Goal: Task Accomplishment & Management: Use online tool/utility

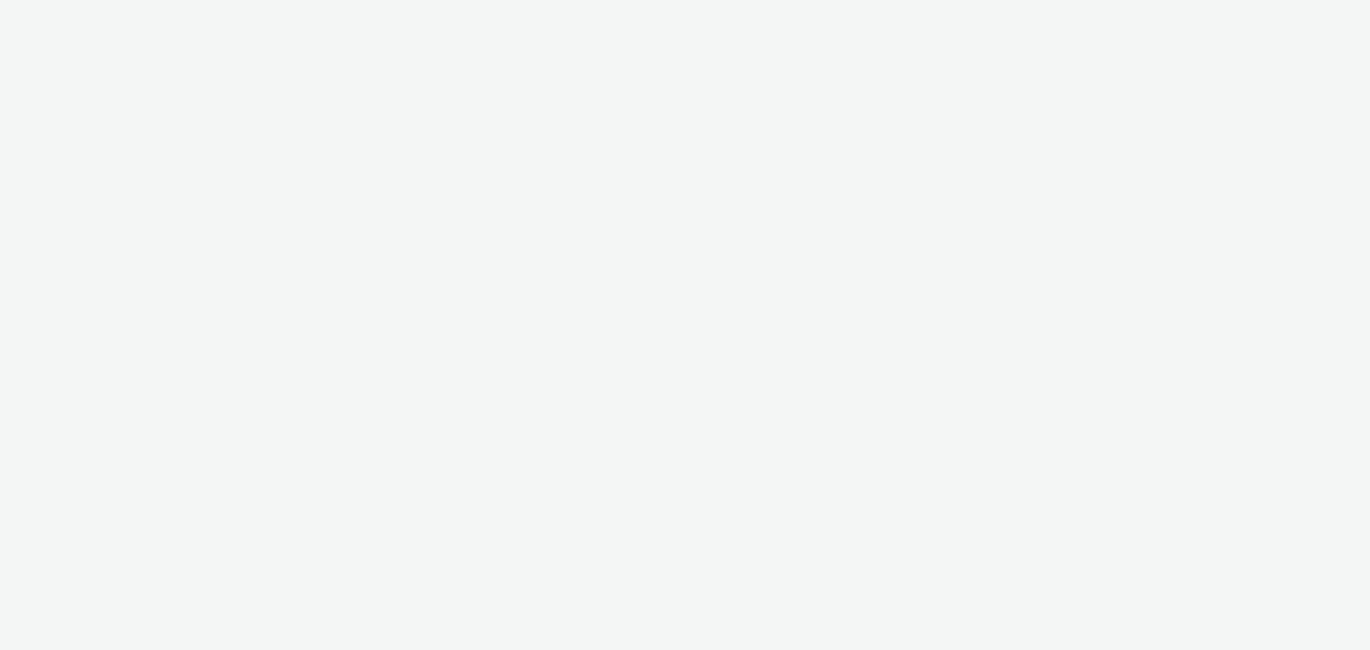
select select "79162ed7-0017-4339-93b0-3399b708648f"
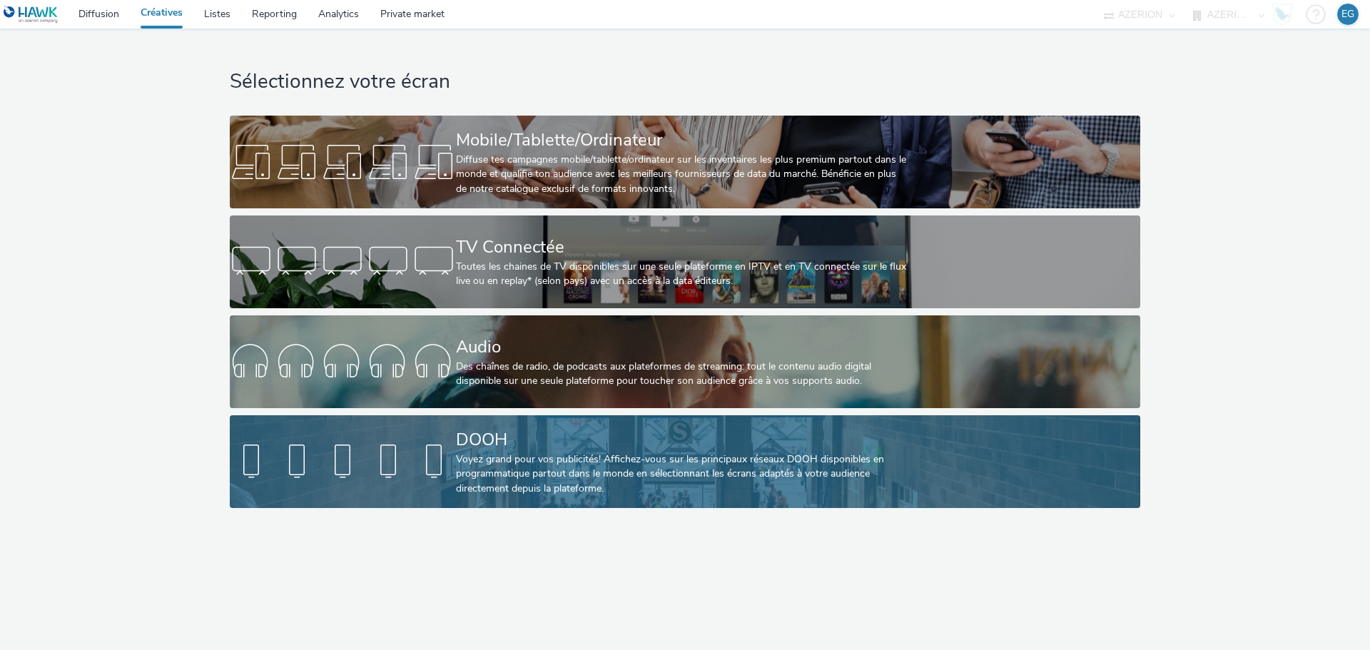
click at [475, 437] on div "DOOH" at bounding box center [682, 440] width 453 height 25
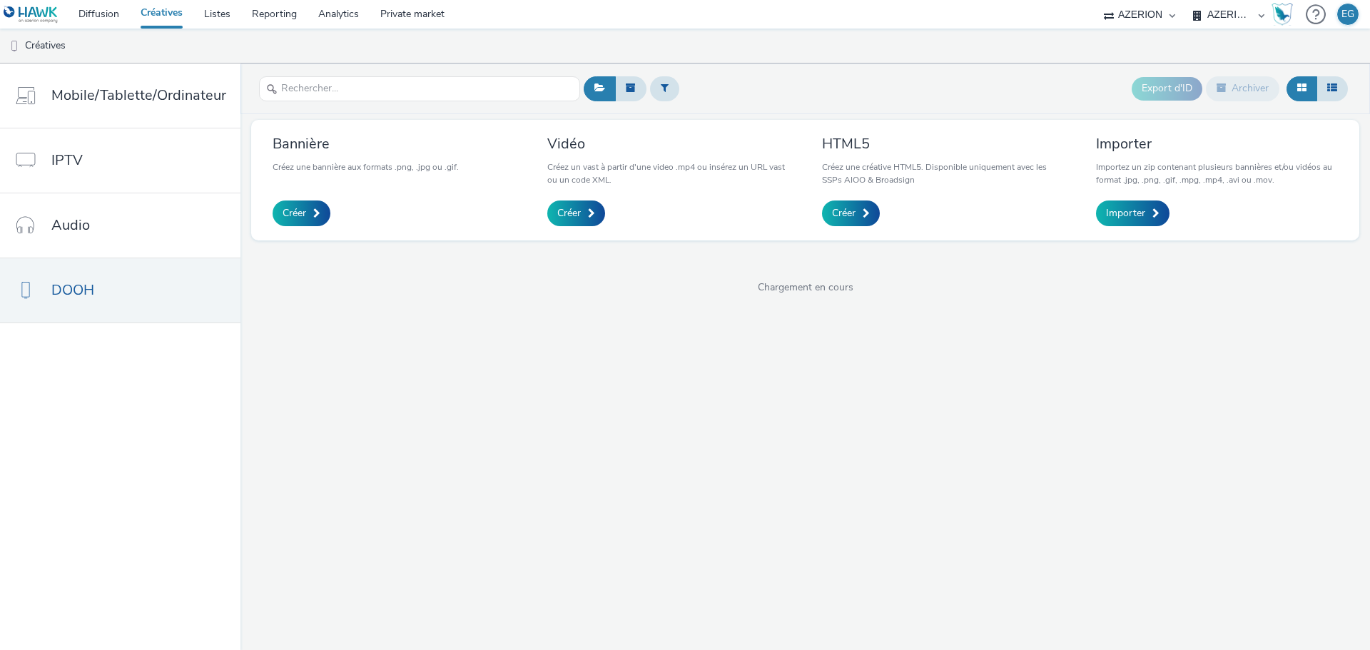
click at [281, 107] on header "Export d'ID Archiver" at bounding box center [806, 89] width 1130 height 51
drag, startPoint x: 305, startPoint y: 96, endPoint x: 348, endPoint y: 76, distance: 47.0
click at [305, 96] on input "text" at bounding box center [419, 88] width 321 height 25
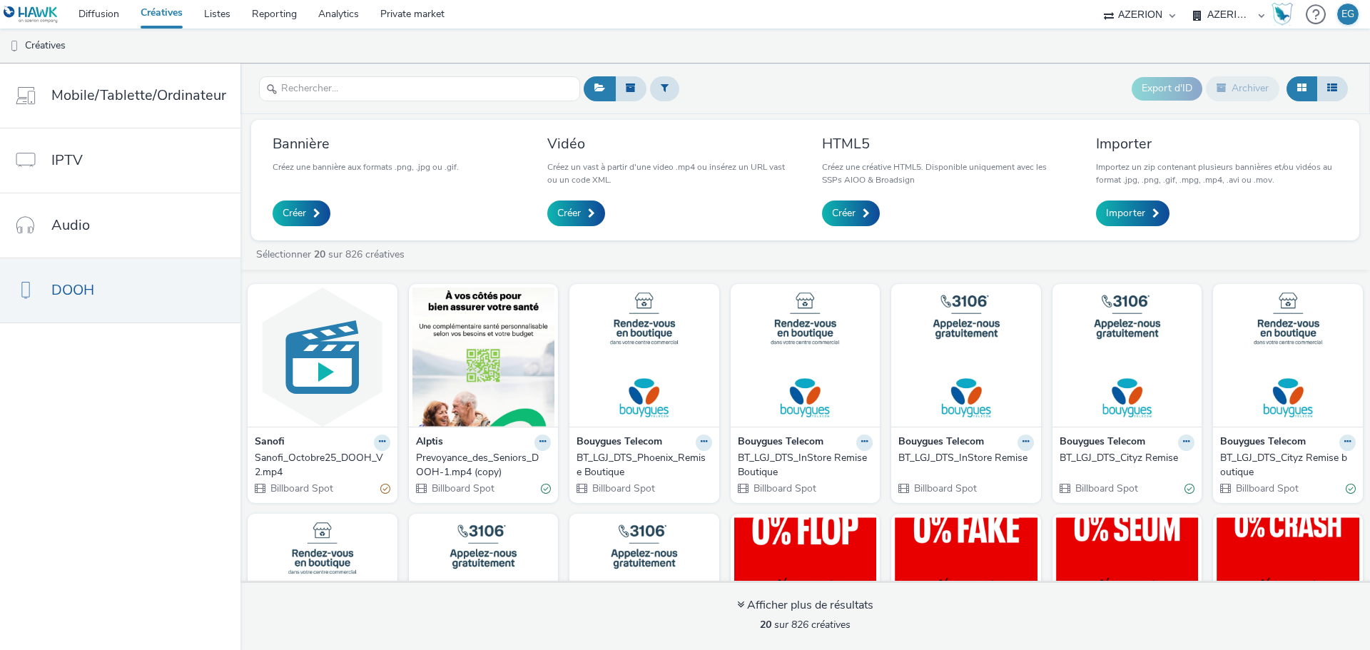
click at [477, 467] on div "Prevoyance_des_Seniors_DOOH-1.mp4 (copy)" at bounding box center [481, 465] width 130 height 29
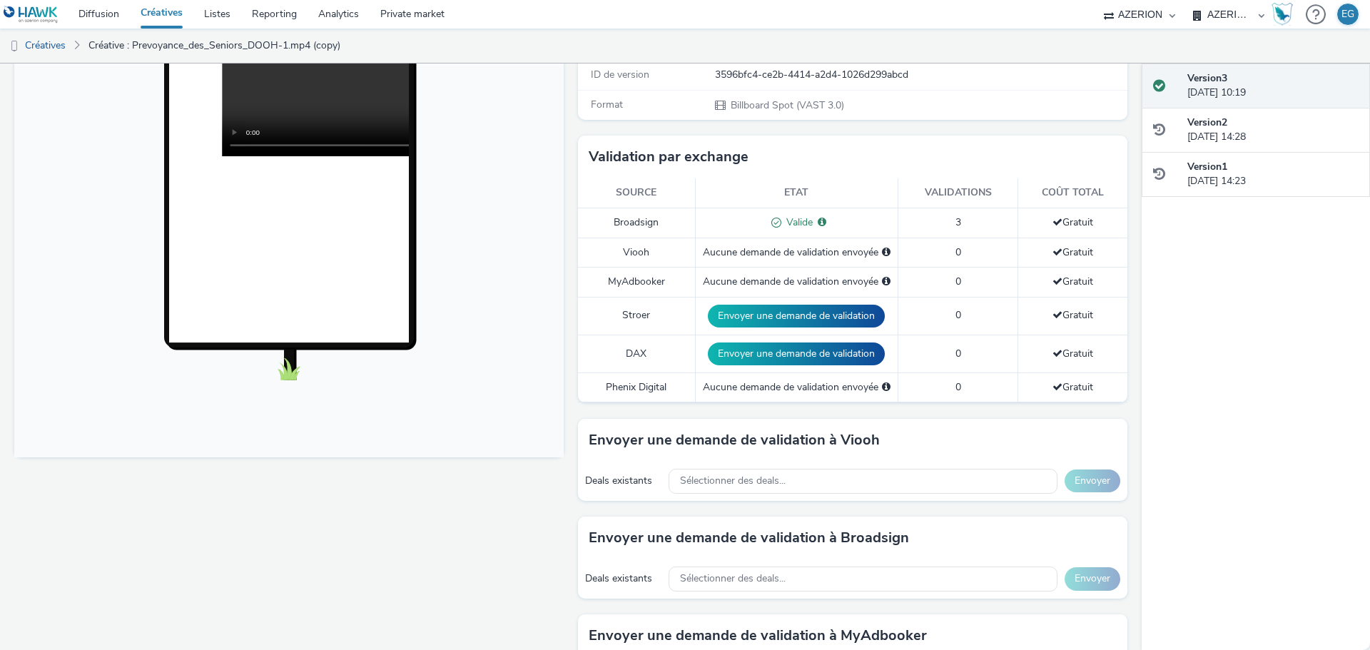
scroll to position [285, 0]
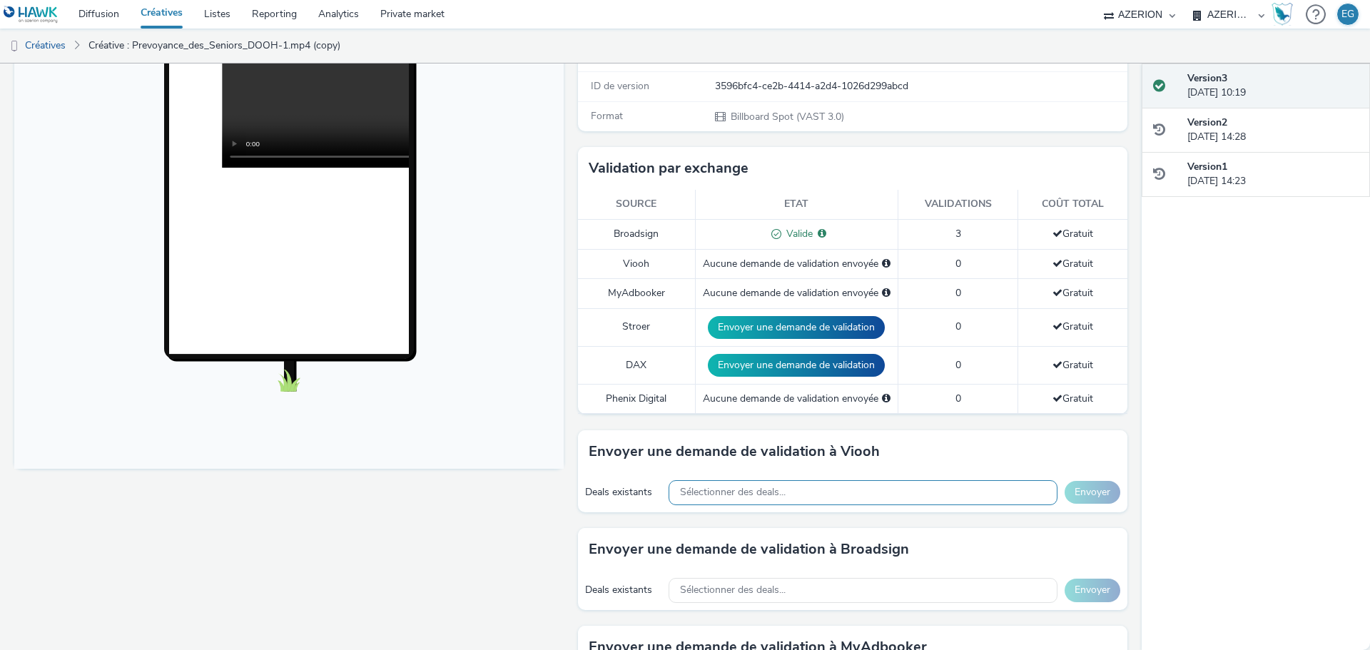
click at [711, 480] on div "Sélectionner des deals..." at bounding box center [863, 492] width 389 height 25
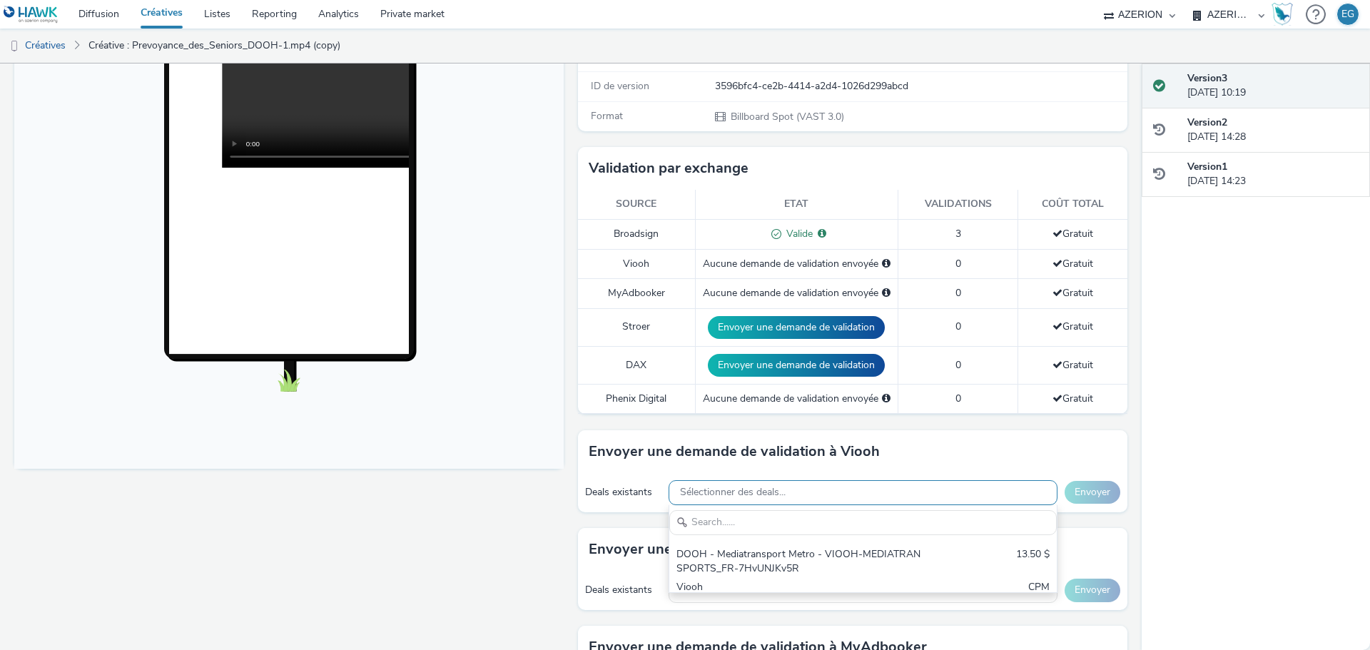
scroll to position [0, 0]
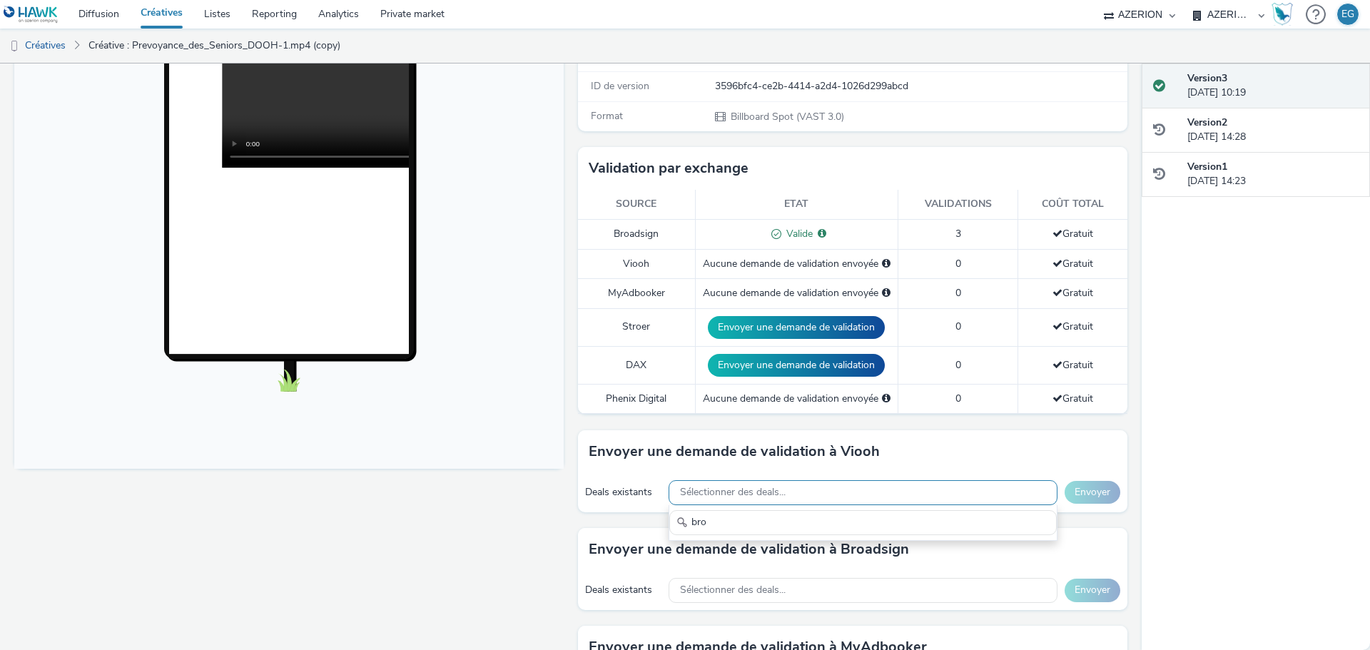
type input "broa"
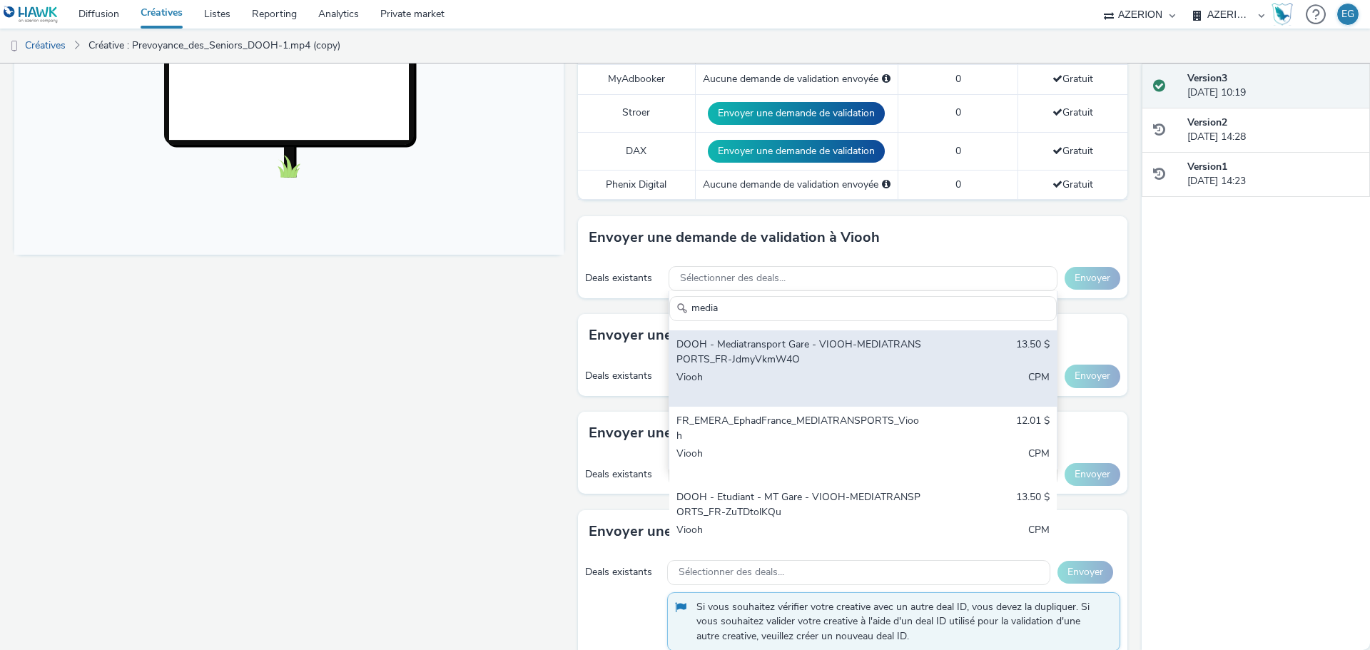
scroll to position [143, 0]
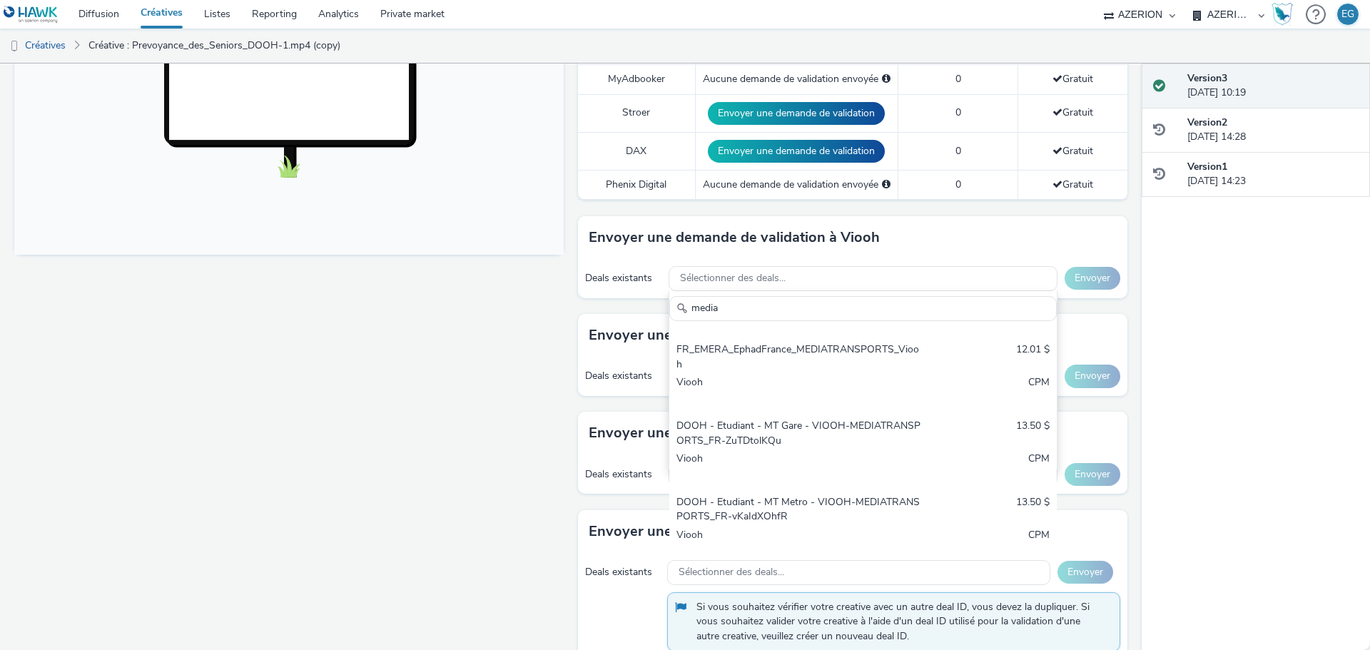
type input "media"
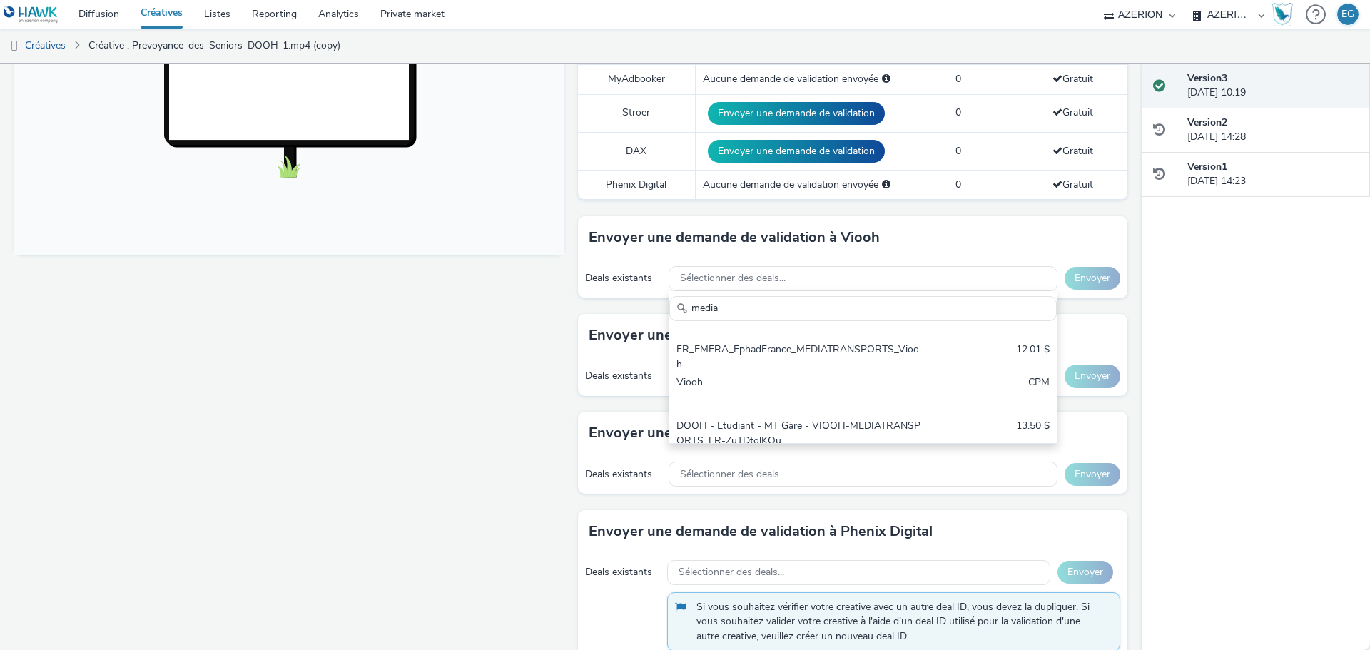
click at [531, 390] on div "Fullscreen" at bounding box center [292, 287] width 557 height 1234
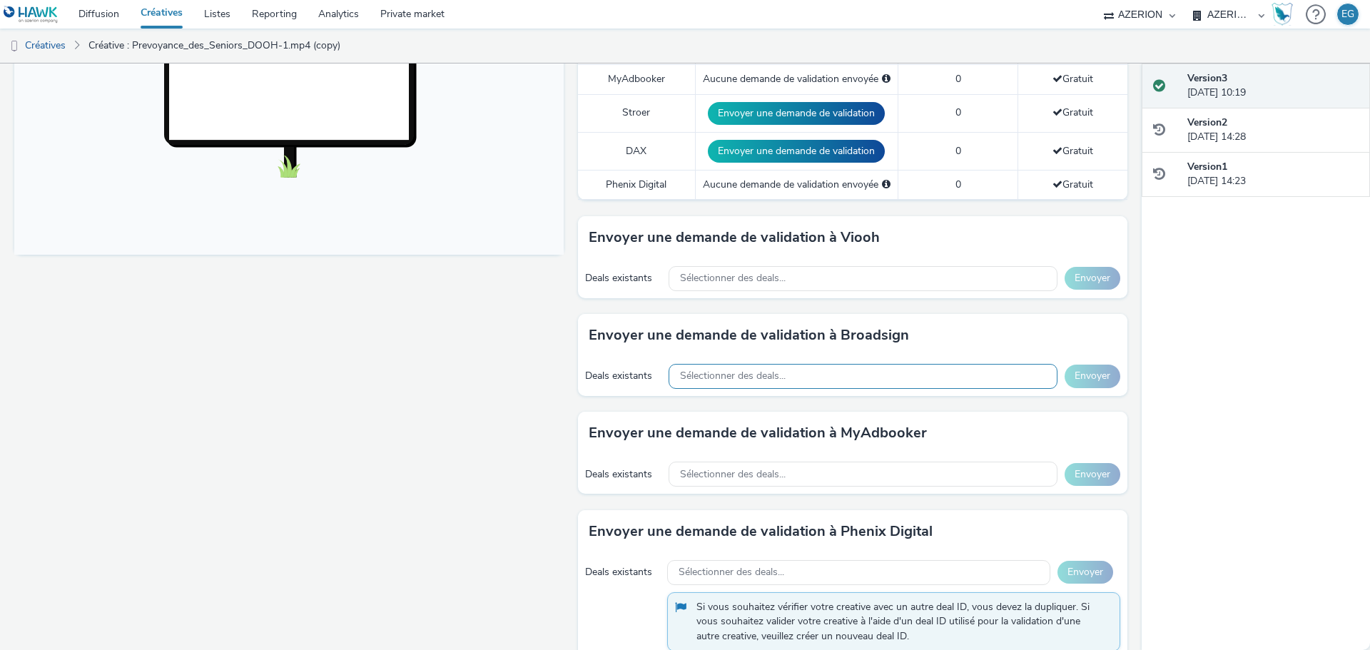
click at [813, 377] on div "Sélectionner des deals..." at bounding box center [863, 376] width 389 height 25
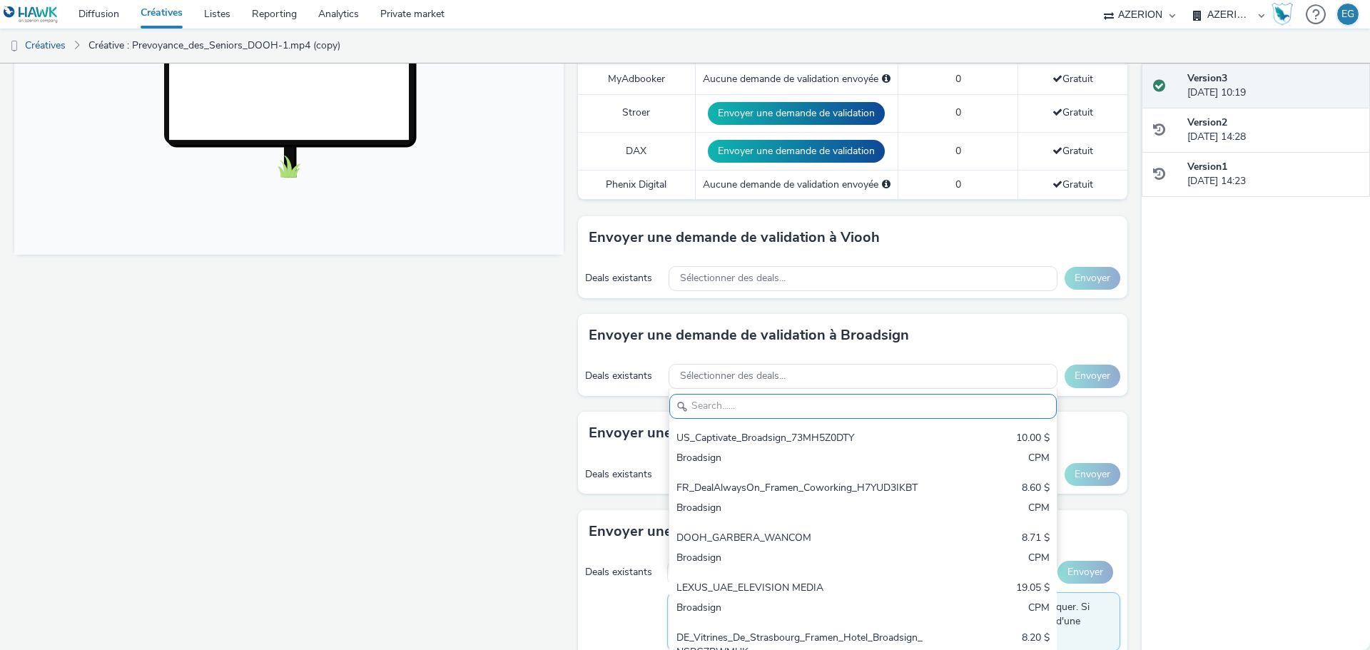
paste input "1Q97C3H2PW"
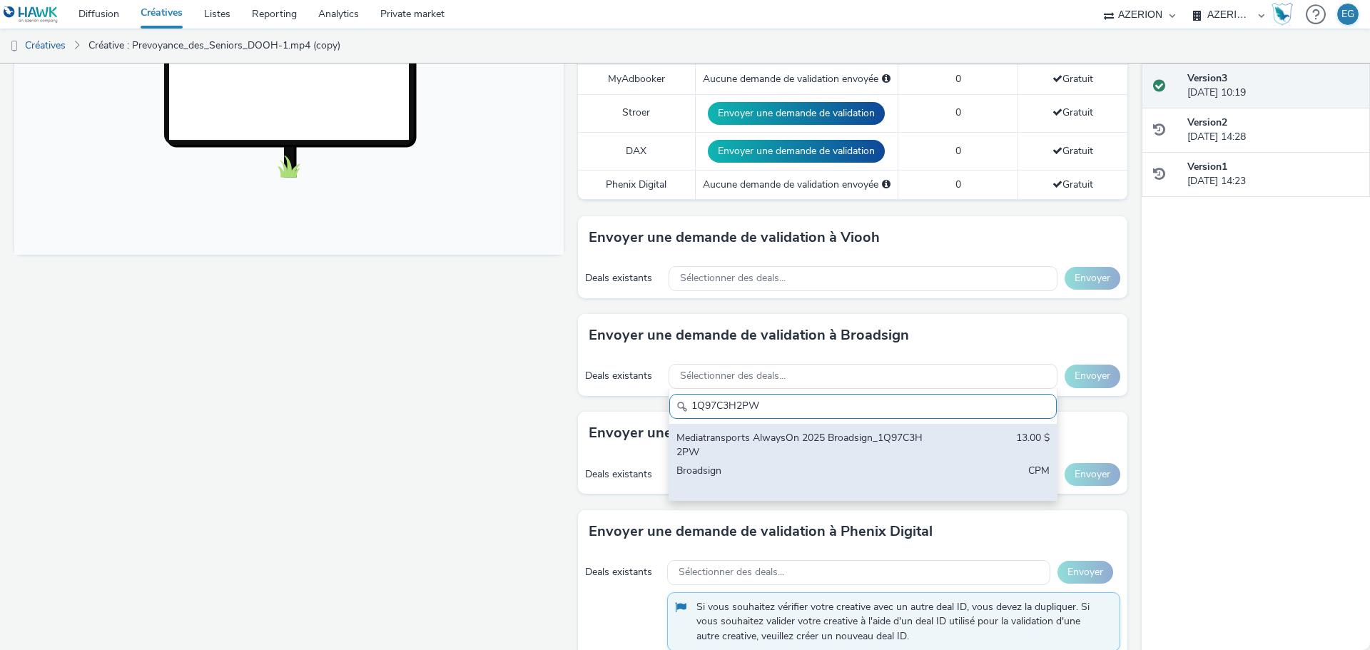
type input "1Q97C3H2PW"
click at [823, 443] on div "Mediatransports AlwaysOn 2025 Broadsign_1Q97C3H2PW" at bounding box center [800, 445] width 246 height 29
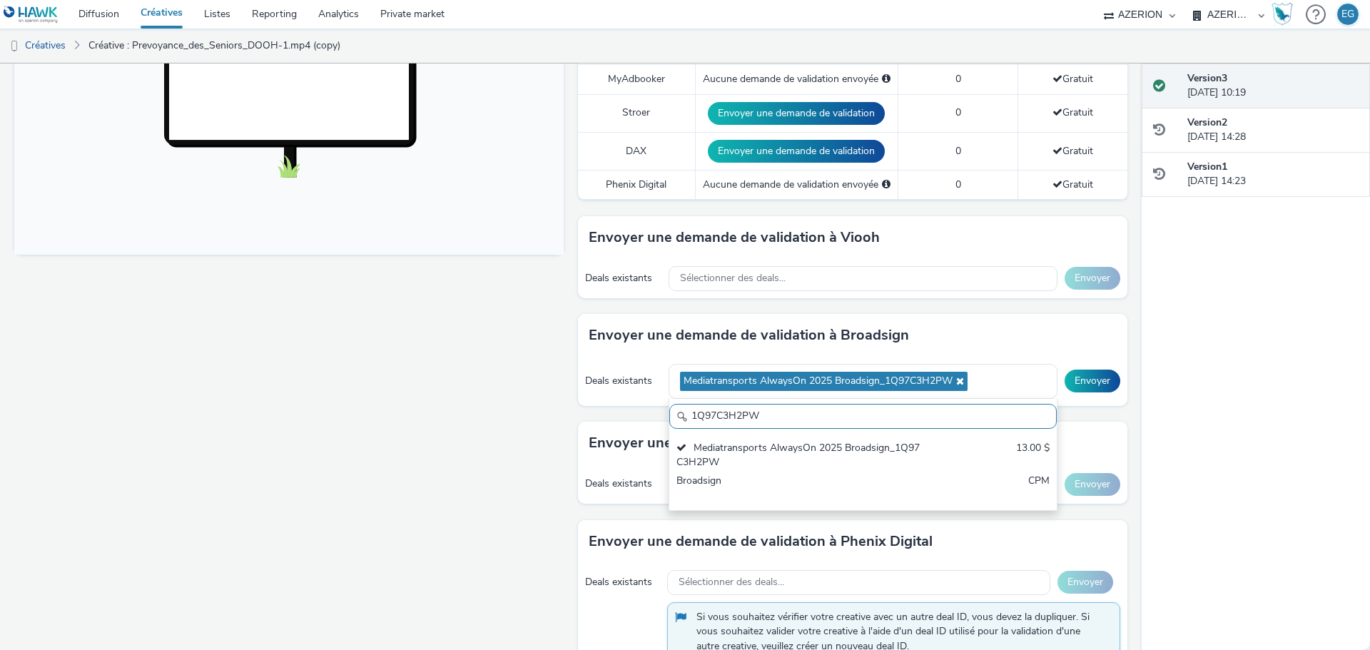
click at [491, 395] on div "Fullscreen" at bounding box center [292, 292] width 557 height 1244
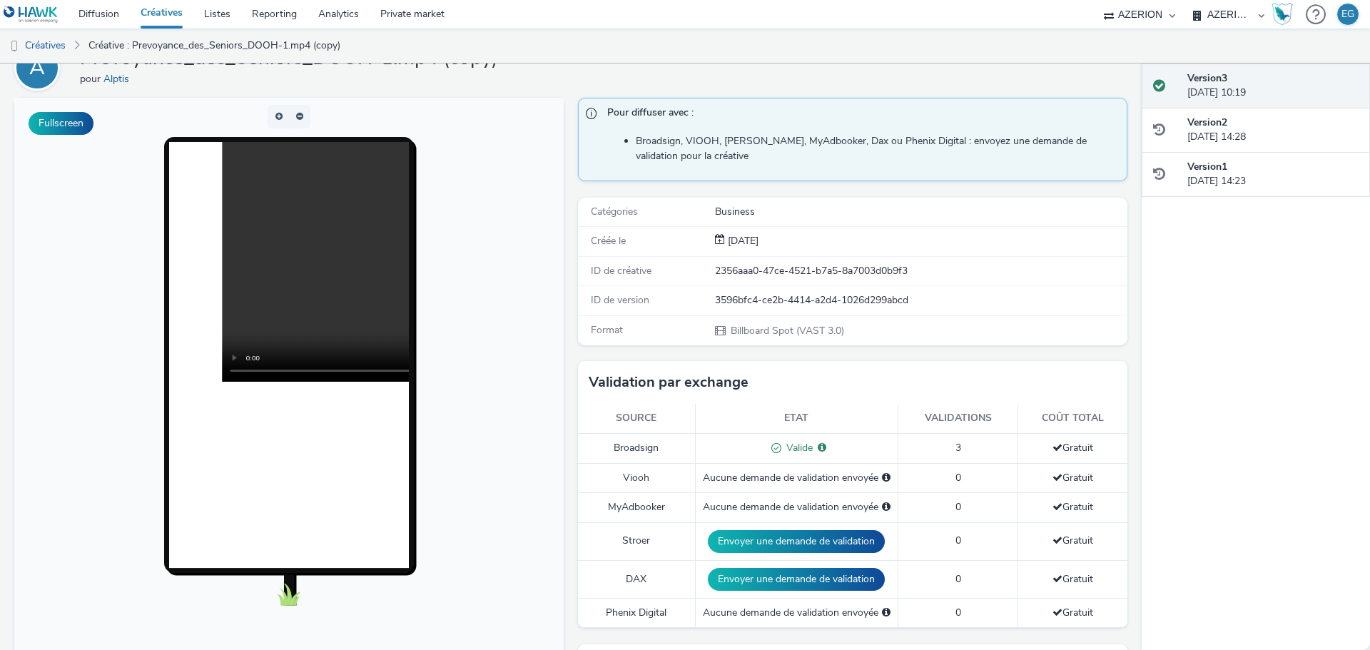
scroll to position [0, 0]
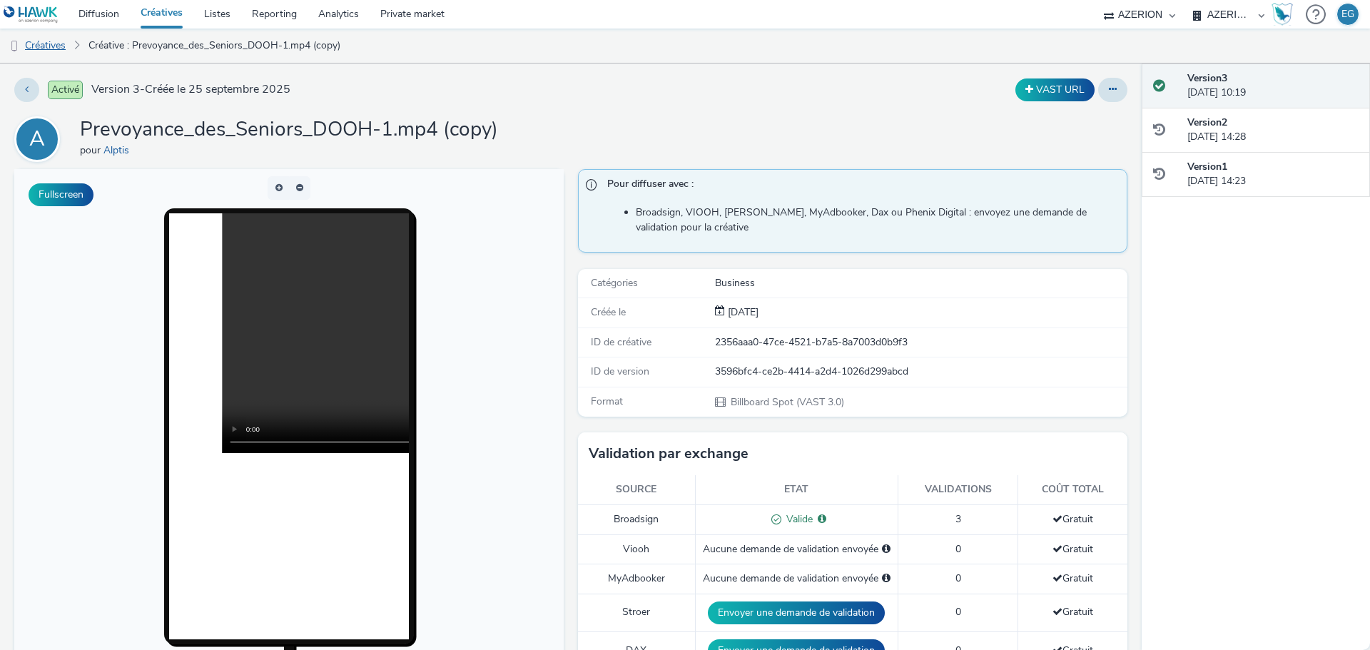
click at [32, 40] on link "Créatives" at bounding box center [36, 46] width 73 height 34
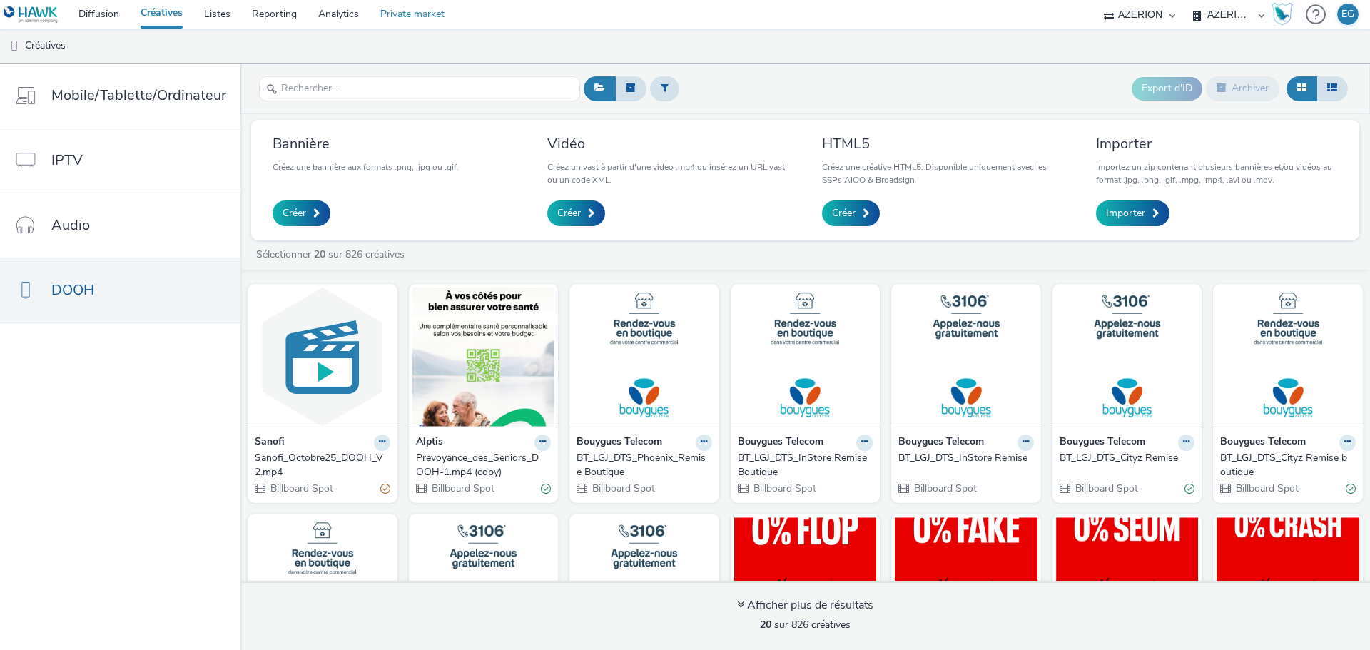
click at [440, 15] on link "Private market" at bounding box center [413, 14] width 86 height 29
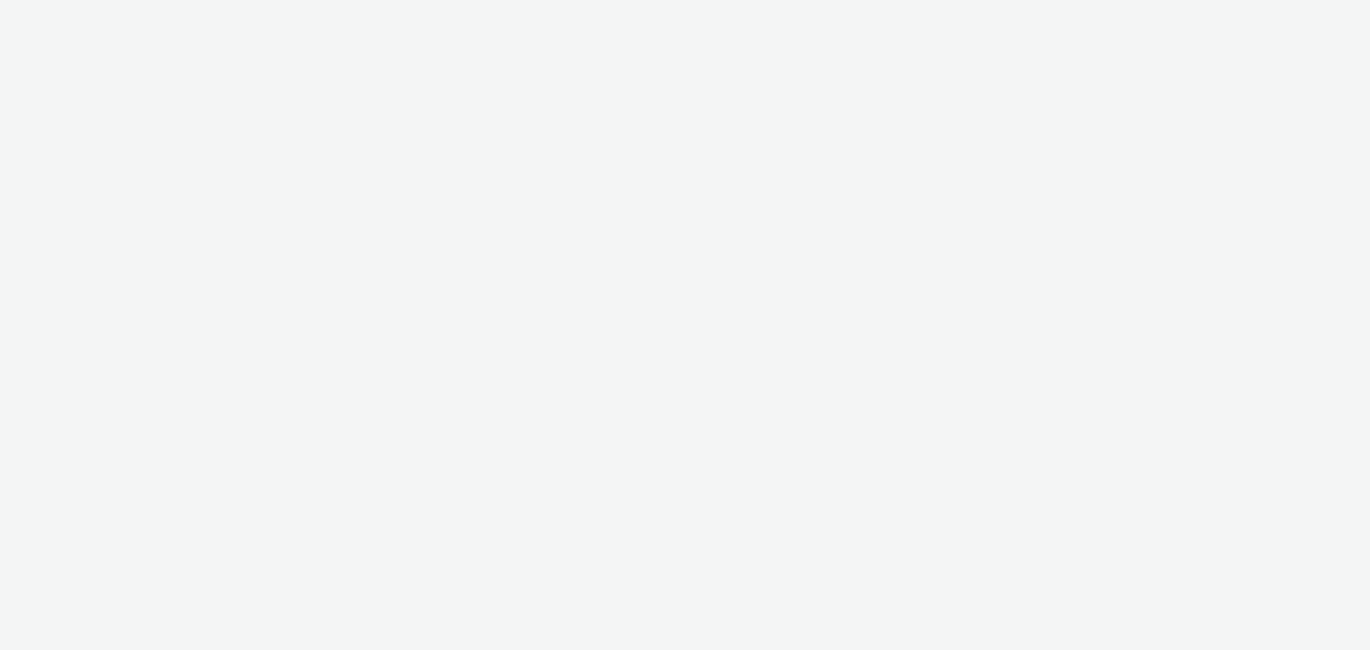
select select "79162ed7-0017-4339-93b0-3399b708648f"
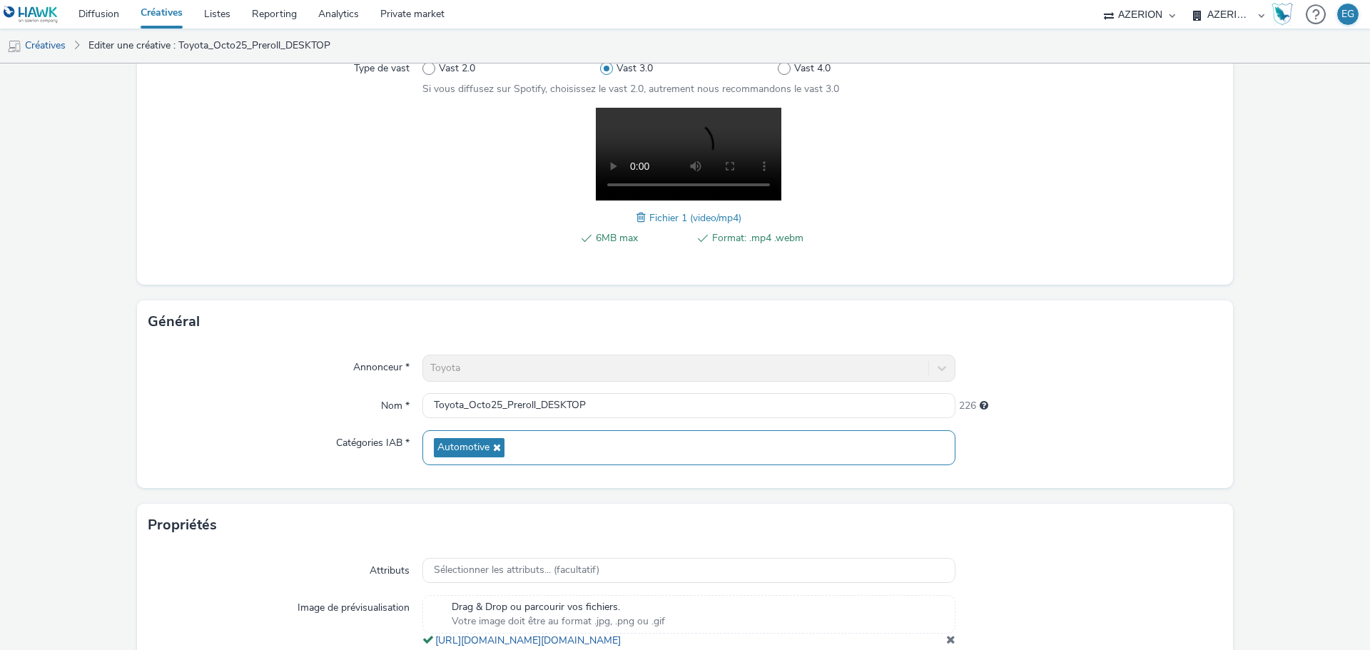
scroll to position [312, 0]
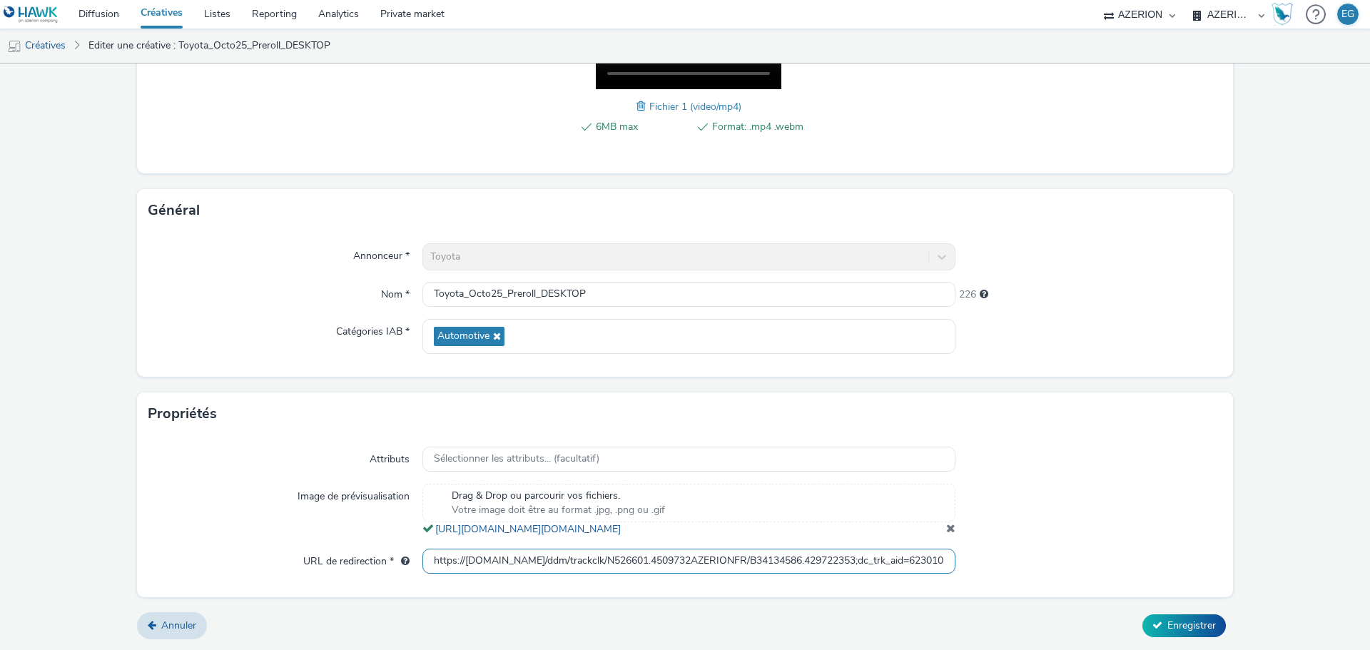
click at [516, 565] on input "https://[DOMAIN_NAME]/ddm/trackclk/N526601.4509732AZERIONFR/B34134586.429722353…" at bounding box center [689, 561] width 533 height 25
drag, startPoint x: 482, startPoint y: 565, endPoint x: 990, endPoint y: 571, distance: 507.5
click at [992, 572] on div "URL de redirection * https://[DOMAIN_NAME]/ddm/trackclk/N526601.4509732AZERIONF…" at bounding box center [684, 562] width 1073 height 26
click at [860, 564] on input "https://[DOMAIN_NAME]/ddm/trackclk/N526601.4509732AZERIONFR/B34134586.429722353…" at bounding box center [689, 561] width 533 height 25
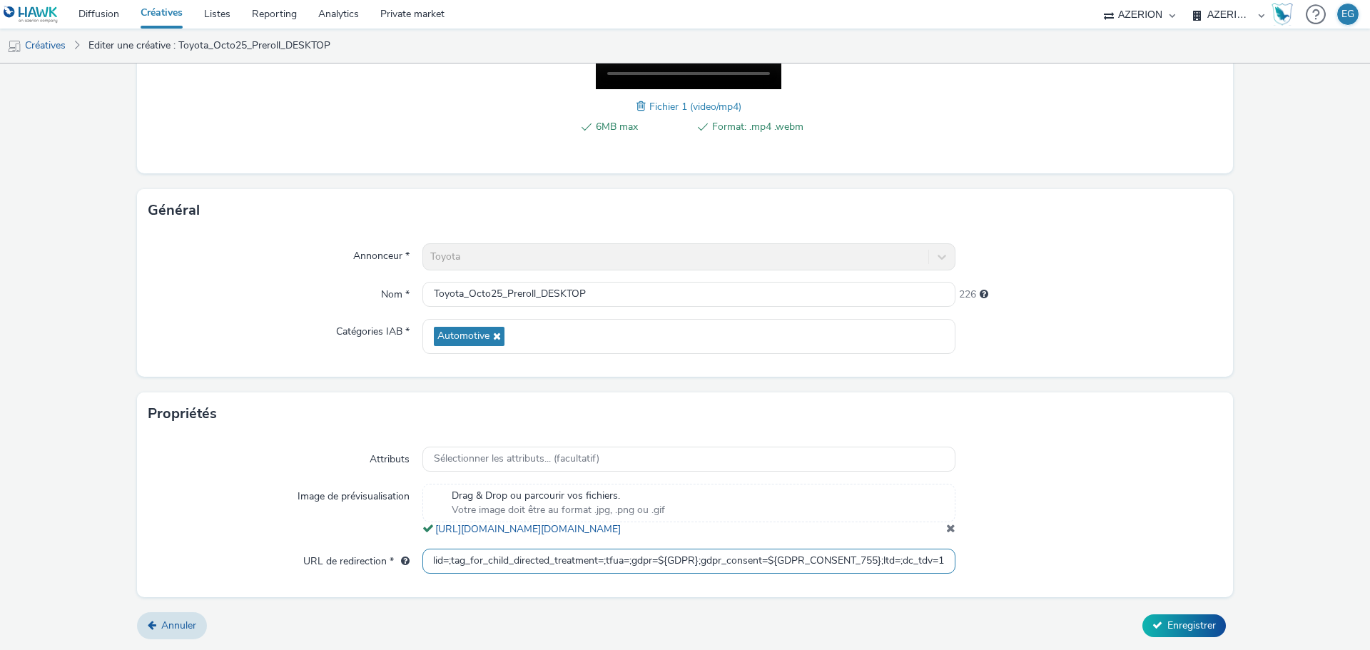
drag, startPoint x: 872, startPoint y: 561, endPoint x: 622, endPoint y: 570, distance: 250.7
click at [622, 570] on input "https://[DOMAIN_NAME]/ddm/trackclk/N526601.4509732AZERIONFR/B34134586.429722353…" at bounding box center [689, 561] width 533 height 25
click at [832, 570] on input "https://ad.doubleclick.net/ddm/trackclk/N526601.4509732AZERIONFR/B34134586.4297…" at bounding box center [689, 561] width 533 height 25
drag, startPoint x: 871, startPoint y: 561, endPoint x: 619, endPoint y: 572, distance: 252.2
click at [619, 572] on input "https://ad.doubleclick.net/ddm/trackclk/N526601.4509732AZERIONFR/B34134586.4297…" at bounding box center [689, 561] width 533 height 25
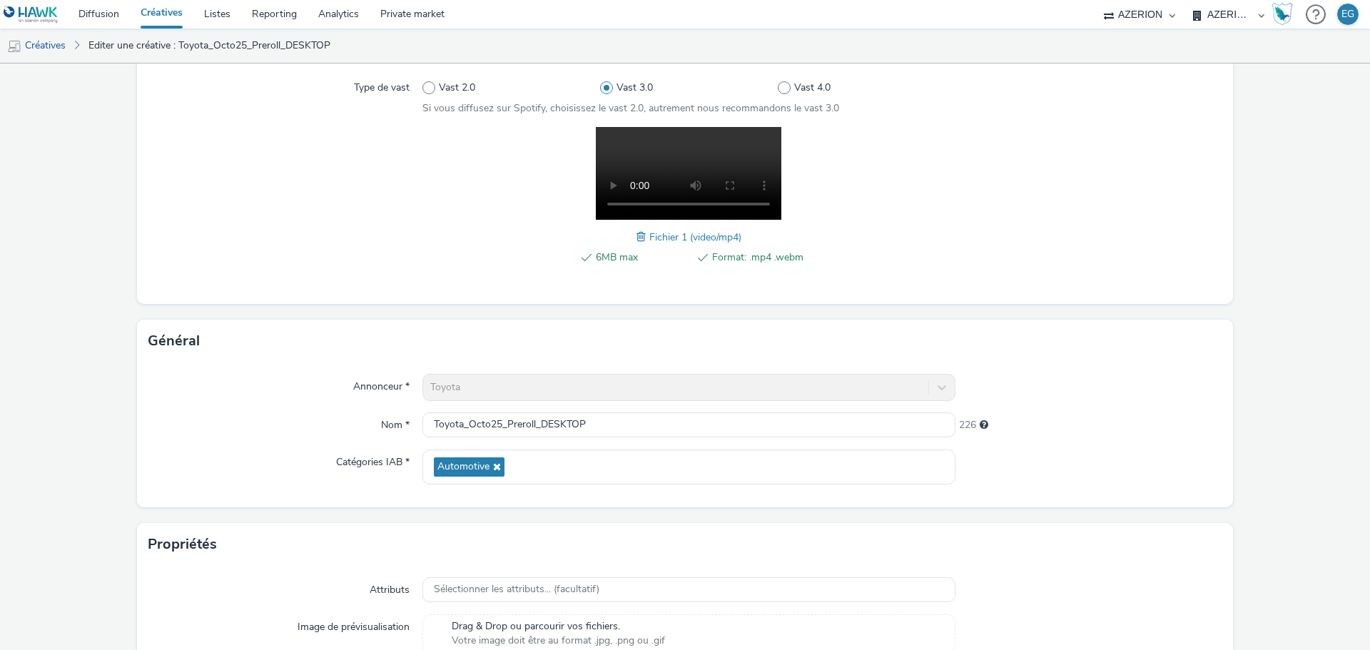
scroll to position [0, 0]
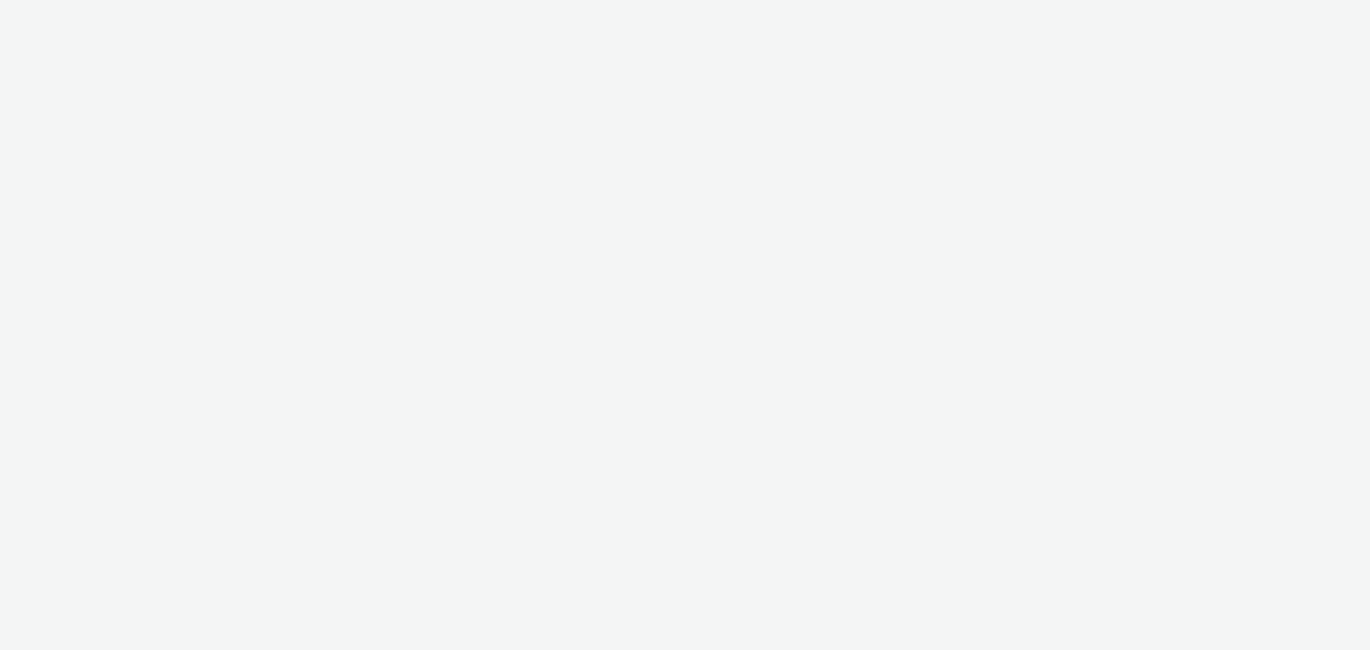
select select "79162ed7-0017-4339-93b0-3399b708648f"
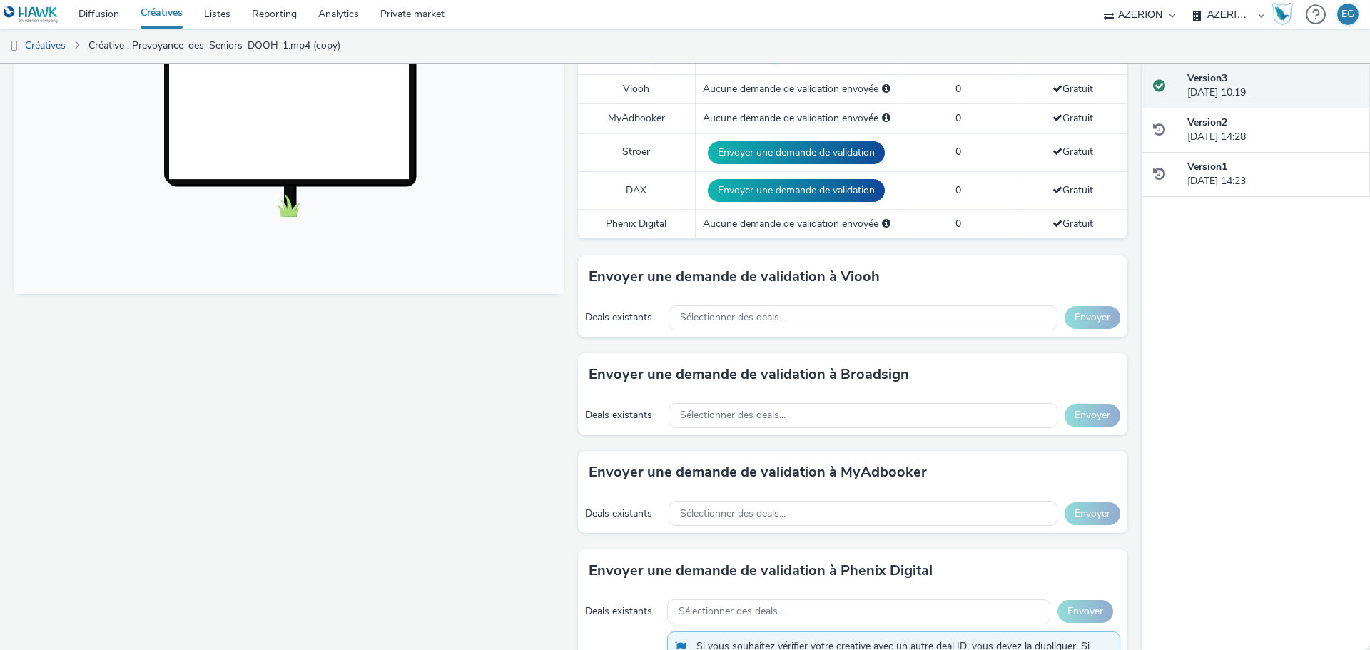
scroll to position [39, 0]
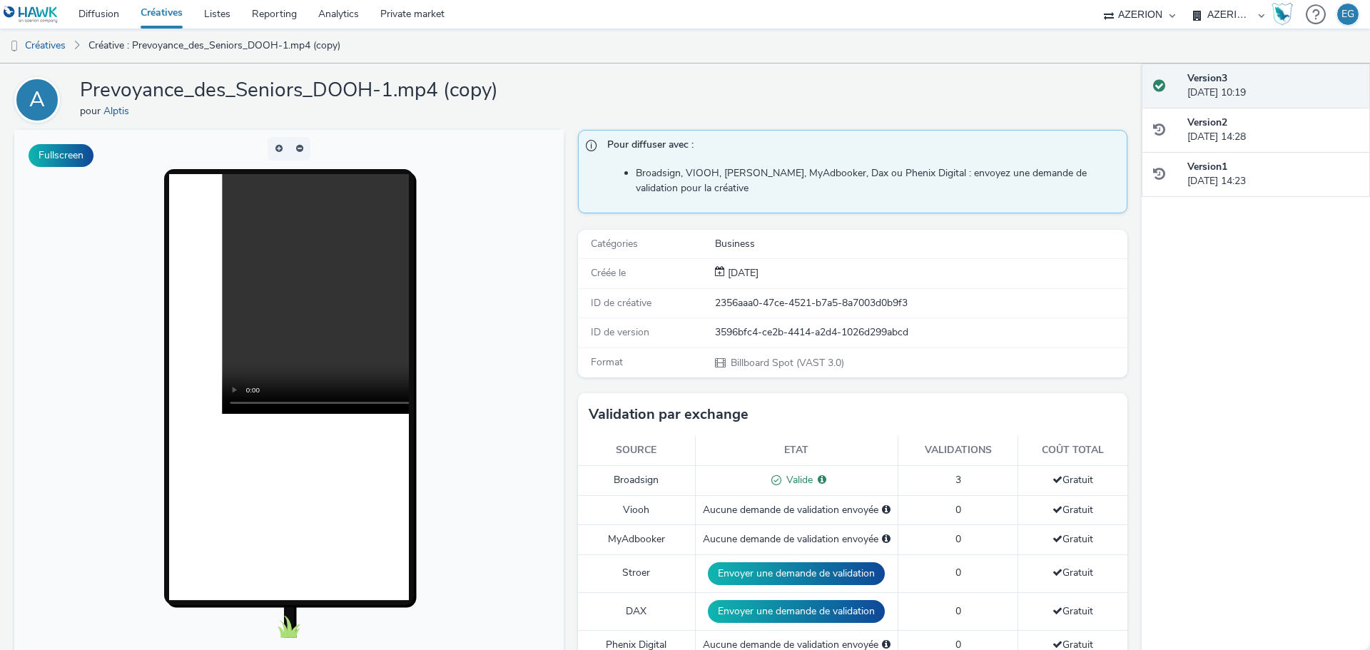
click at [760, 296] on div "2356aaa0-47ce-4521-b7a5-8a7003d0b9f3" at bounding box center [920, 303] width 411 height 14
click at [747, 330] on div "3596bfc4-ce2b-4414-a2d4-1026d299abcd" at bounding box center [920, 332] width 411 height 14
copy div "3596bfc4-ce2b-4414-a2d4-1026d299abcd"
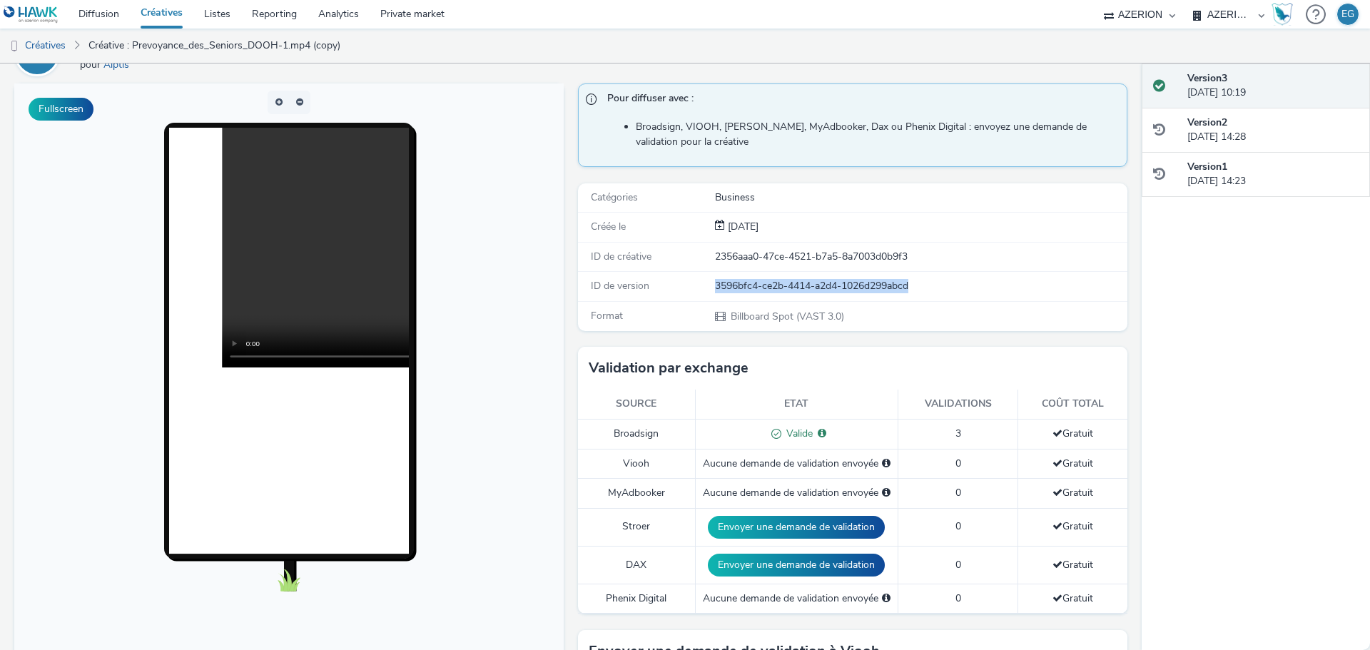
scroll to position [182, 0]
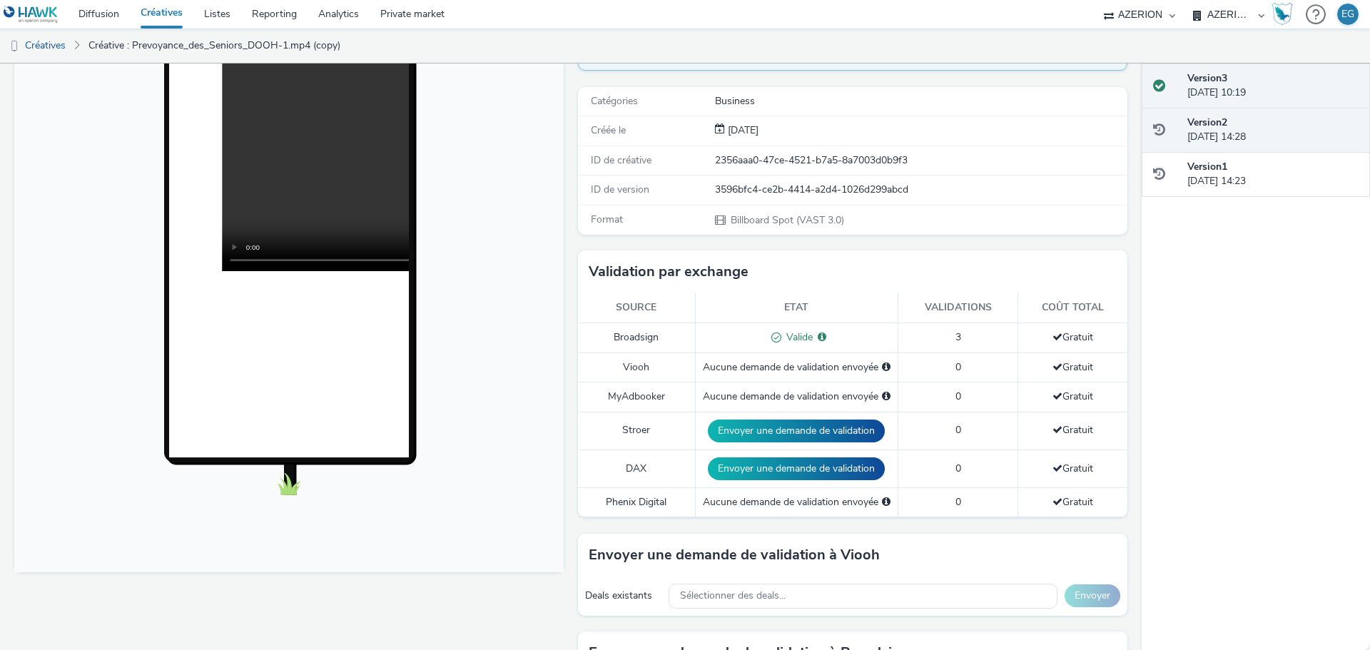
click at [1298, 139] on div "Version 2 25 septembre 2025, 14:28" at bounding box center [1273, 130] width 171 height 29
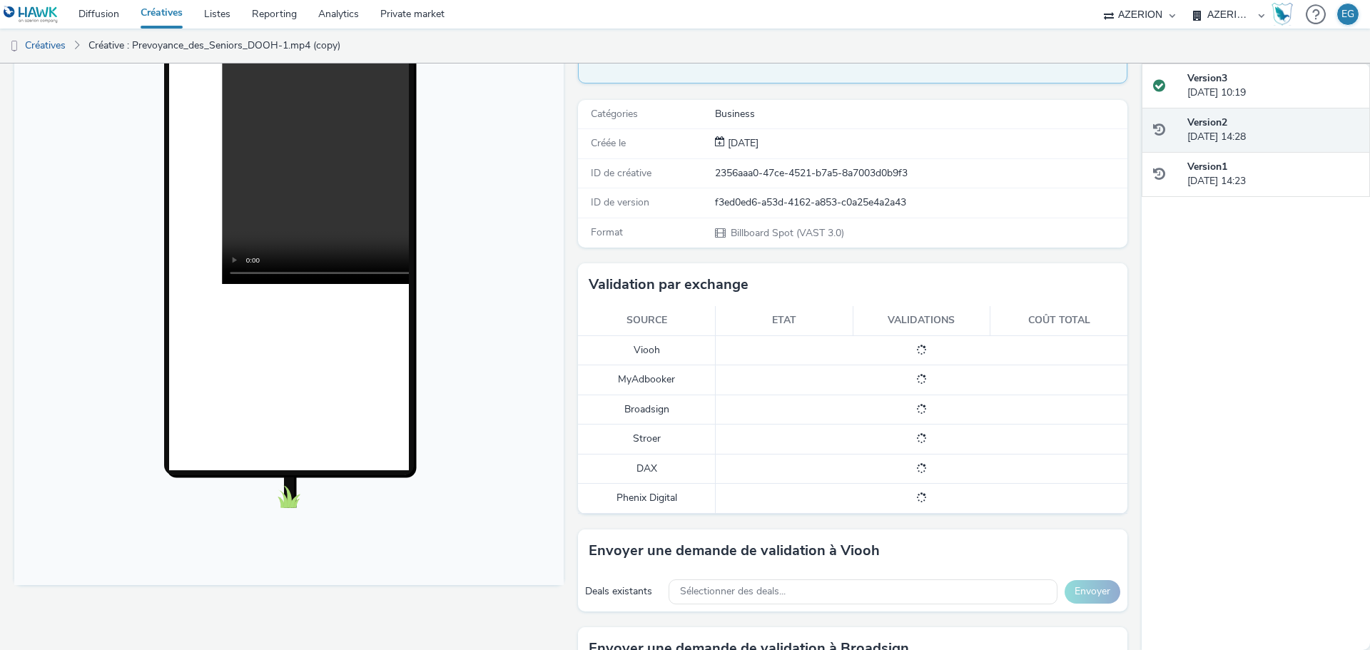
scroll to position [195, 0]
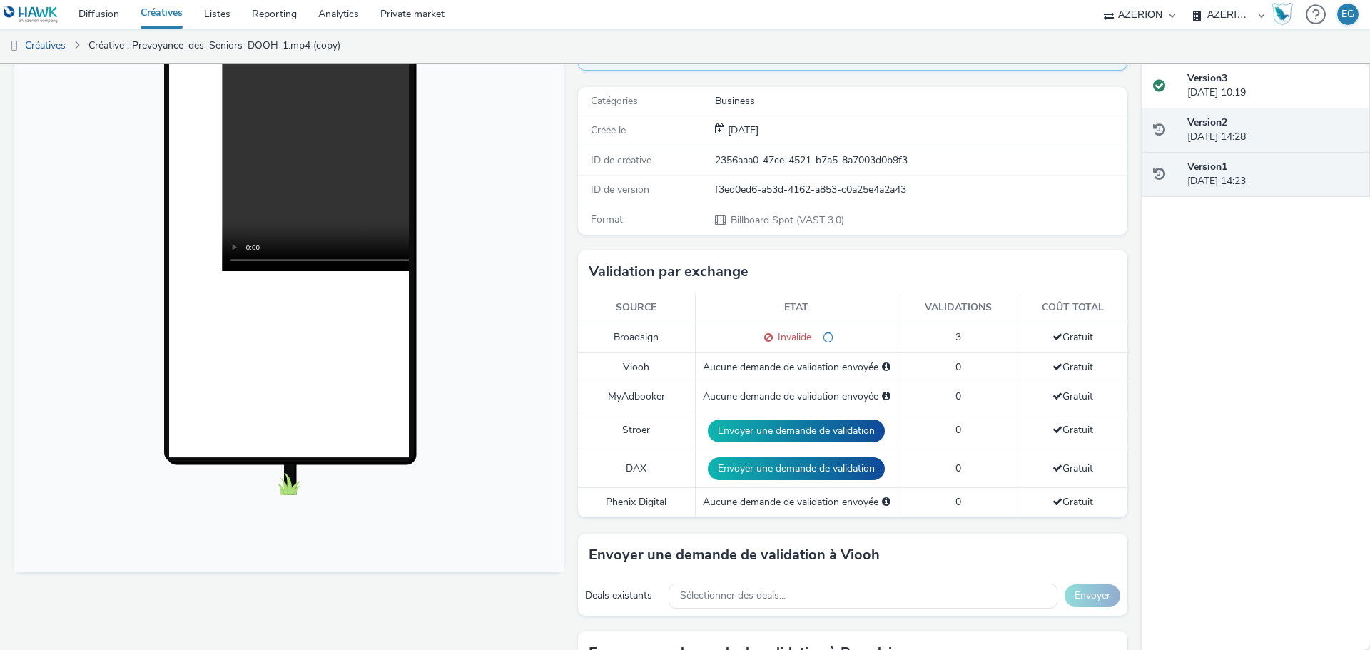
click at [1268, 163] on div "Version 1 25 septembre 2025, 14:23" at bounding box center [1273, 174] width 171 height 29
click at [1217, 132] on div "Version 2 25 septembre 2025, 14:28" at bounding box center [1273, 130] width 171 height 29
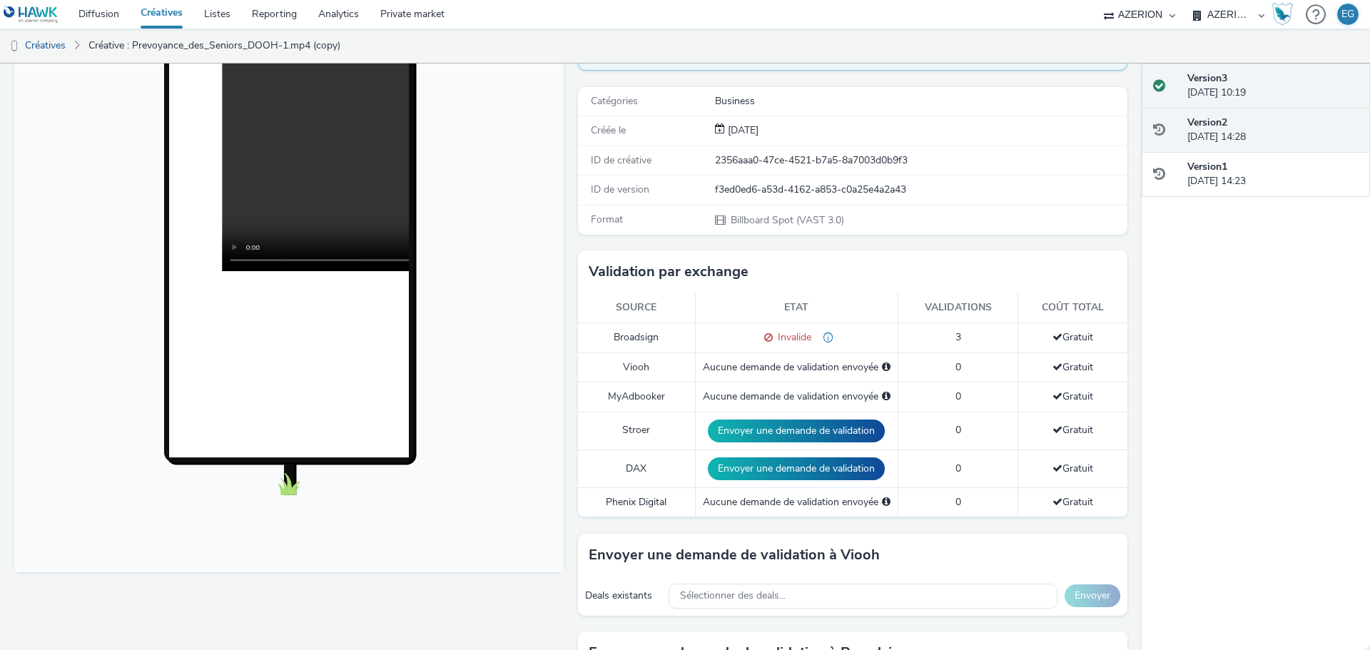
click at [1231, 91] on div "Version 3 29 septembre 2025, 10:19" at bounding box center [1273, 85] width 171 height 29
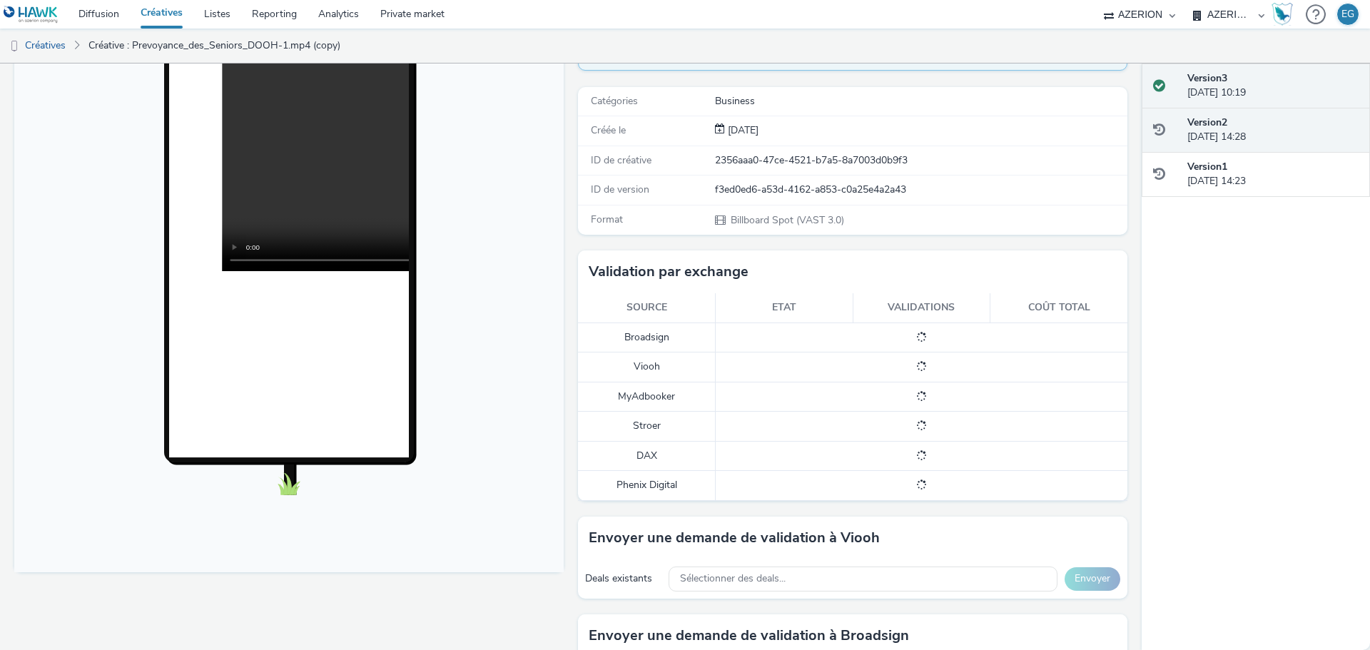
scroll to position [182, 0]
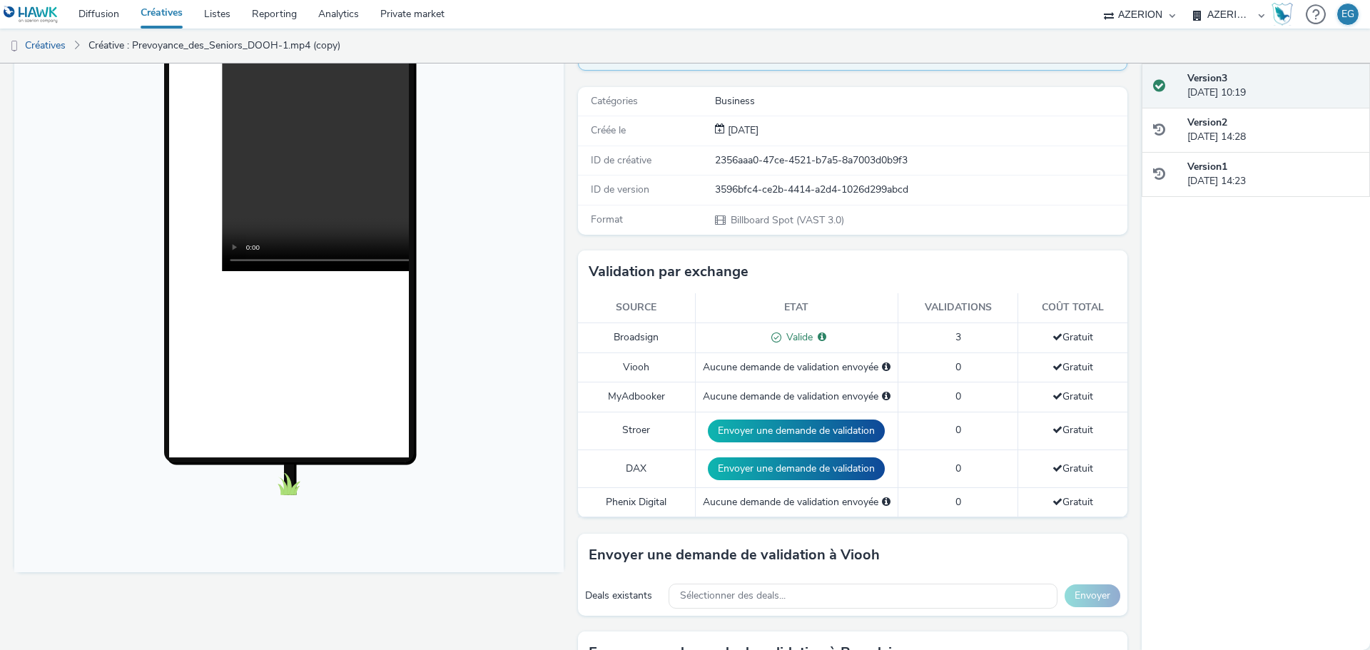
click at [754, 193] on div "3596bfc4-ce2b-4414-a2d4-1026d299abcd" at bounding box center [920, 190] width 411 height 14
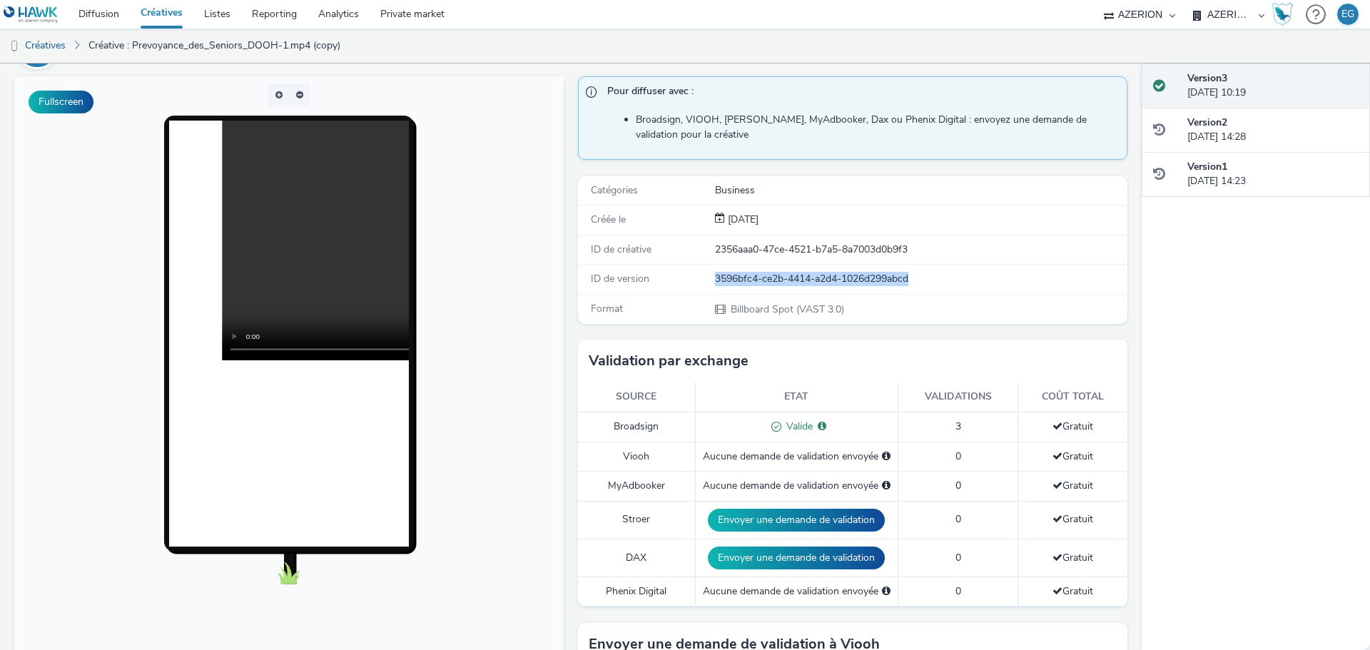
scroll to position [0, 0]
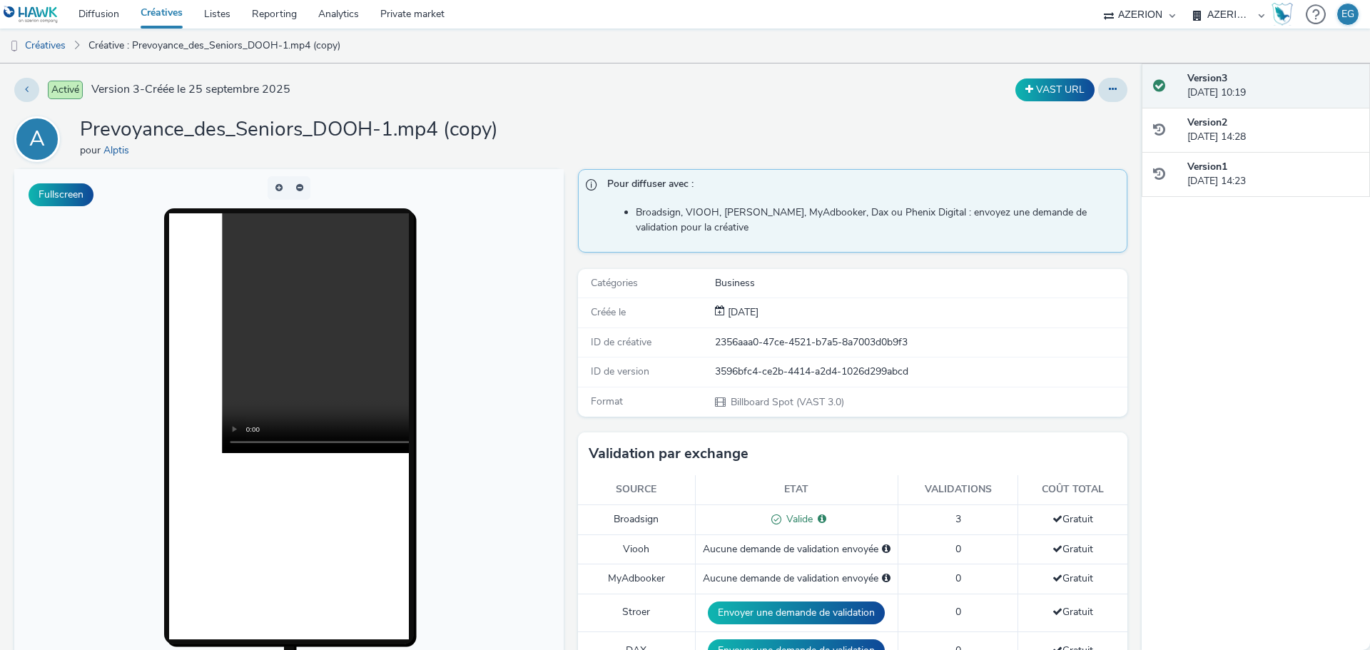
click at [694, 99] on div "VAST URL" at bounding box center [904, 90] width 445 height 24
drag, startPoint x: 450, startPoint y: 144, endPoint x: 362, endPoint y: 142, distance: 87.8
click at [362, 142] on h1 "Prevoyance_des_Seniors_DOOH-1.mp4 (copy)" at bounding box center [289, 129] width 418 height 27
click at [362, 140] on h1 "Prevoyance_des_Seniors_DOOH-1.mp4 (copy)" at bounding box center [289, 129] width 418 height 27
drag, startPoint x: 384, startPoint y: 136, endPoint x: 501, endPoint y: 136, distance: 117.1
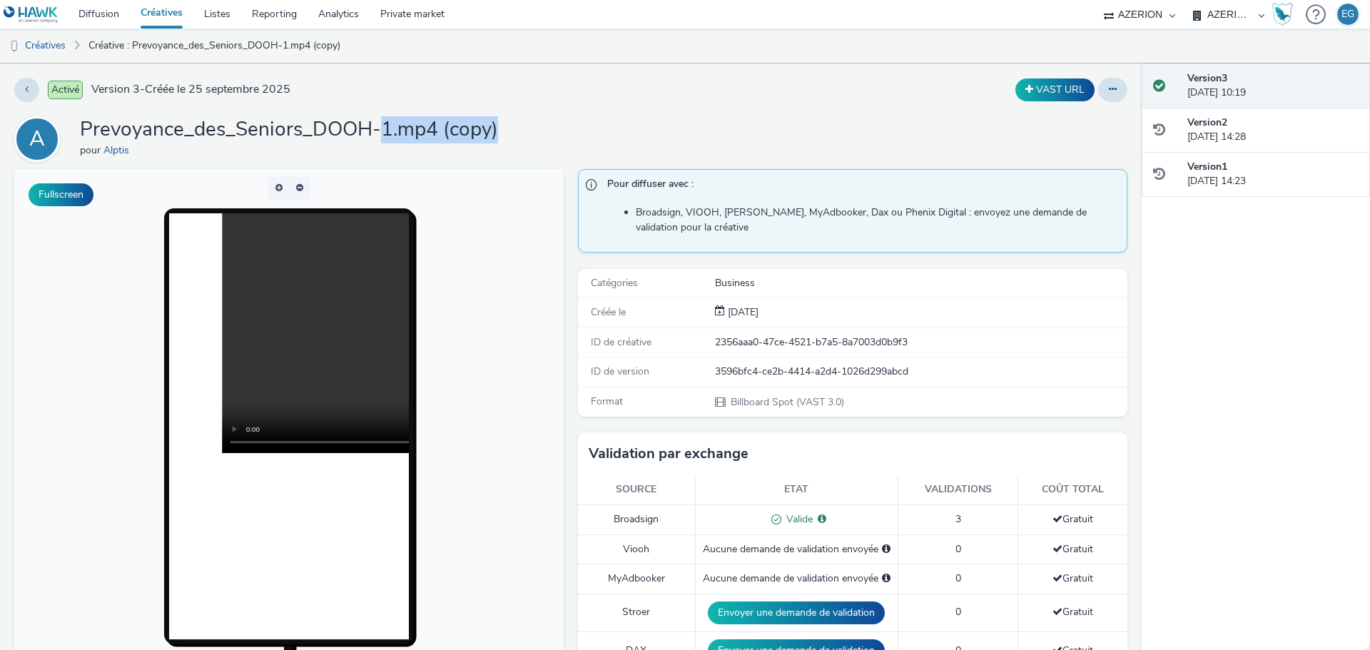
click at [501, 136] on div "A Prevoyance_des_Seniors_DOOH-1.mp4 (copy) pour Alptis" at bounding box center [570, 139] width 1113 height 46
click at [502, 136] on div "A Prevoyance_des_Seniors_DOOH-1.mp4 (copy) pour Alptis" at bounding box center [570, 139] width 1113 height 46
